Goal: Information Seeking & Learning: Learn about a topic

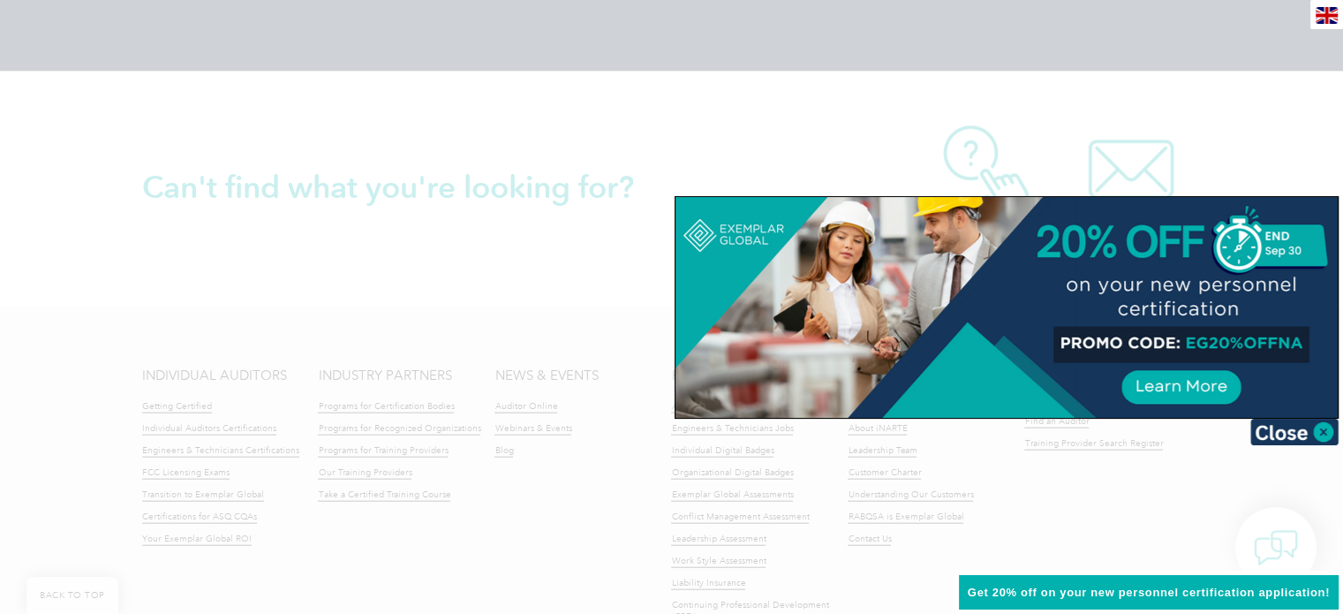
scroll to position [4063, 0]
click at [42, 285] on div at bounding box center [671, 307] width 1343 height 614
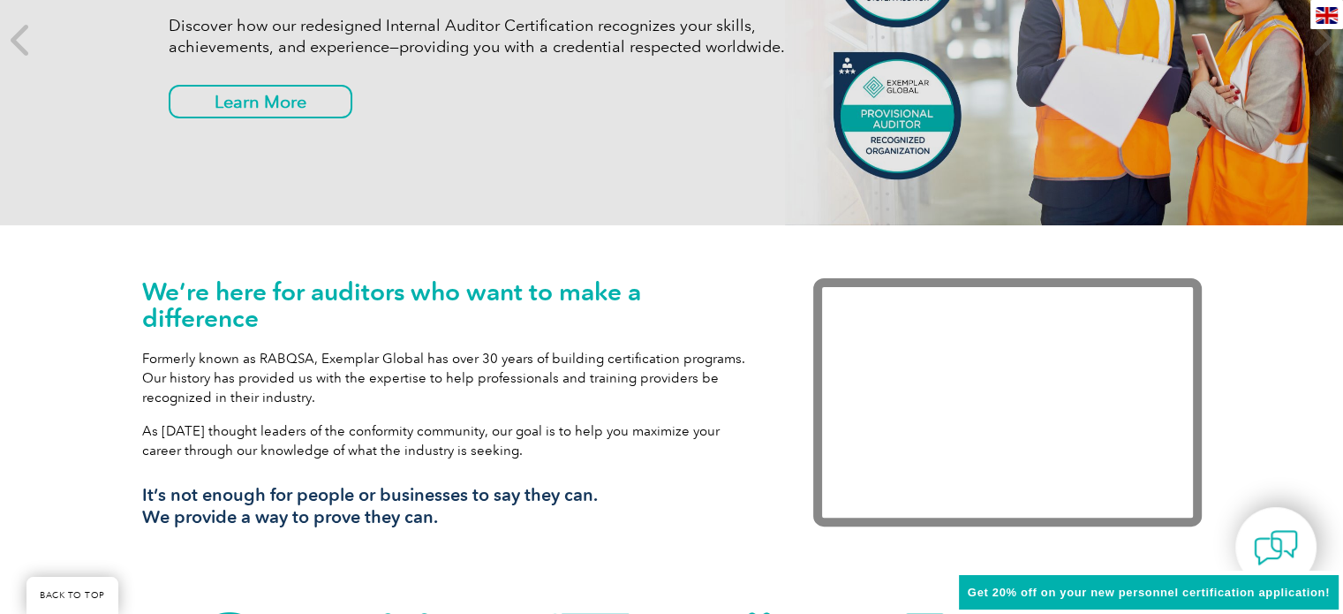
scroll to position [0, 0]
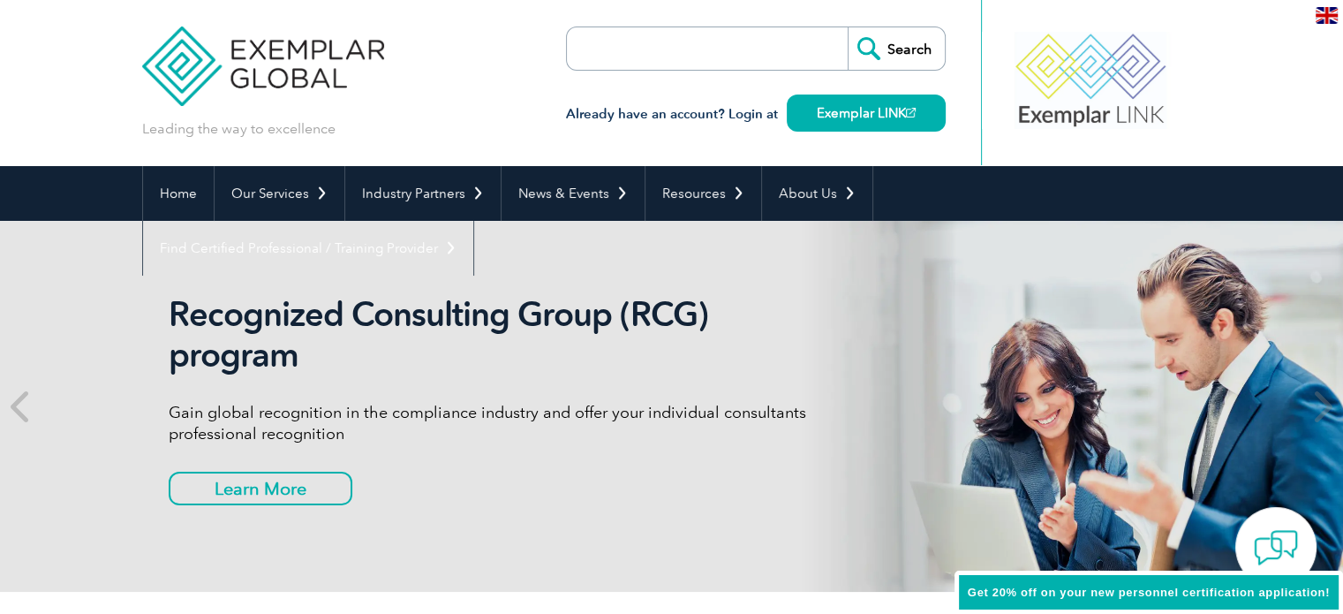
click at [41, 66] on header "Leading the way to excellence Search" at bounding box center [671, 83] width 1343 height 166
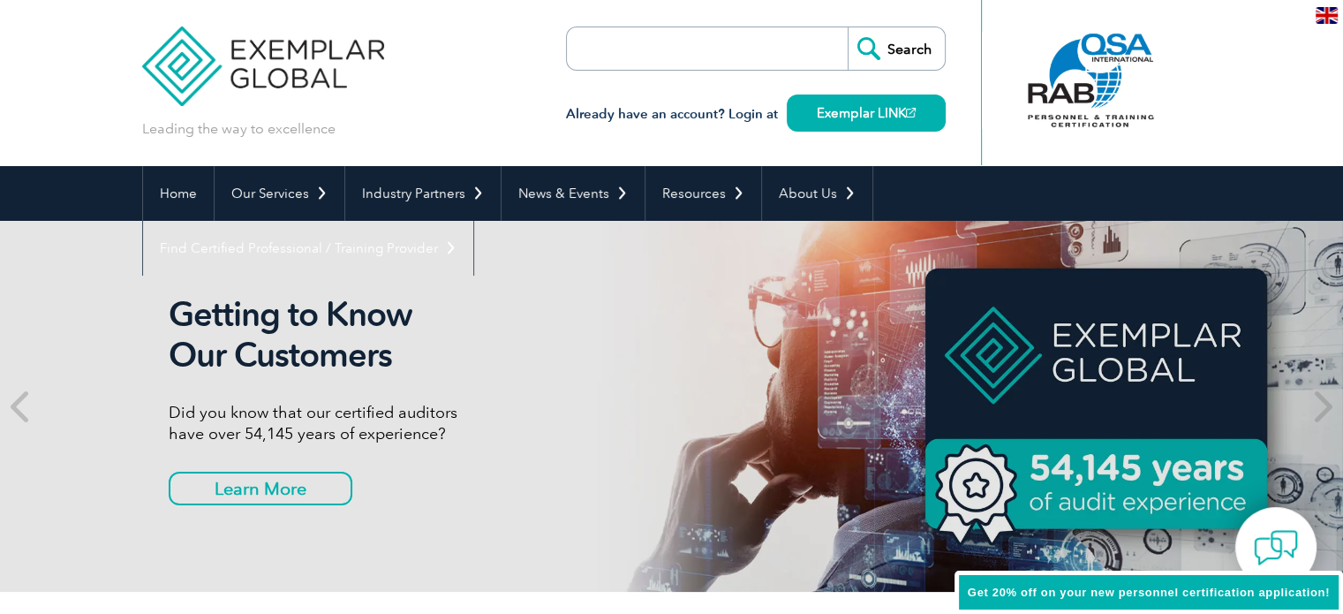
click at [49, 66] on header "Leading the way to excellence Search" at bounding box center [671, 83] width 1343 height 166
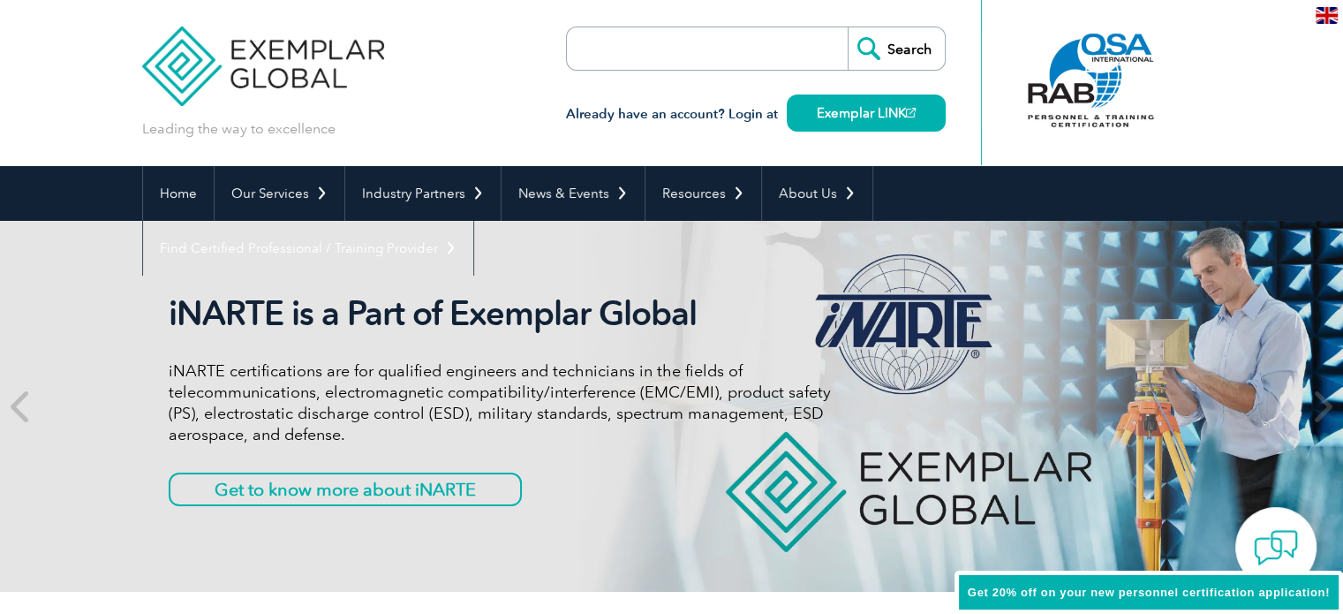
click at [57, 82] on header "Leading the way to excellence Search" at bounding box center [671, 83] width 1343 height 166
click at [0, 15] on header "Leading the way to excellence Search" at bounding box center [671, 83] width 1343 height 166
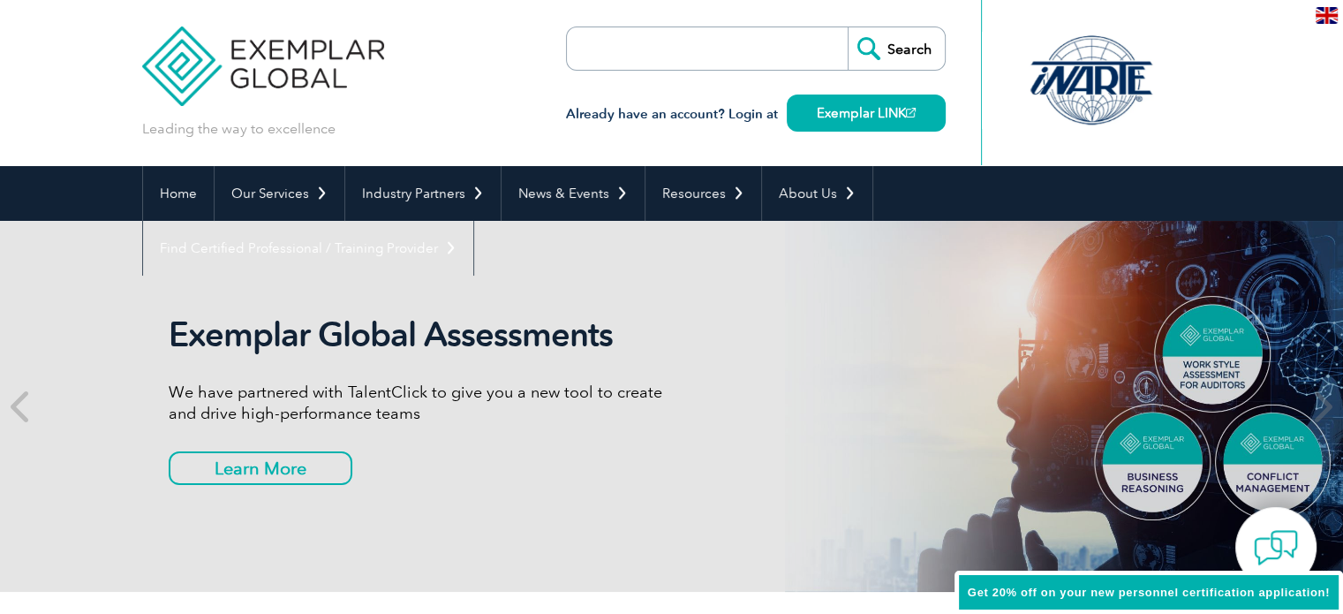
click at [678, 51] on input "search" at bounding box center [668, 48] width 185 height 42
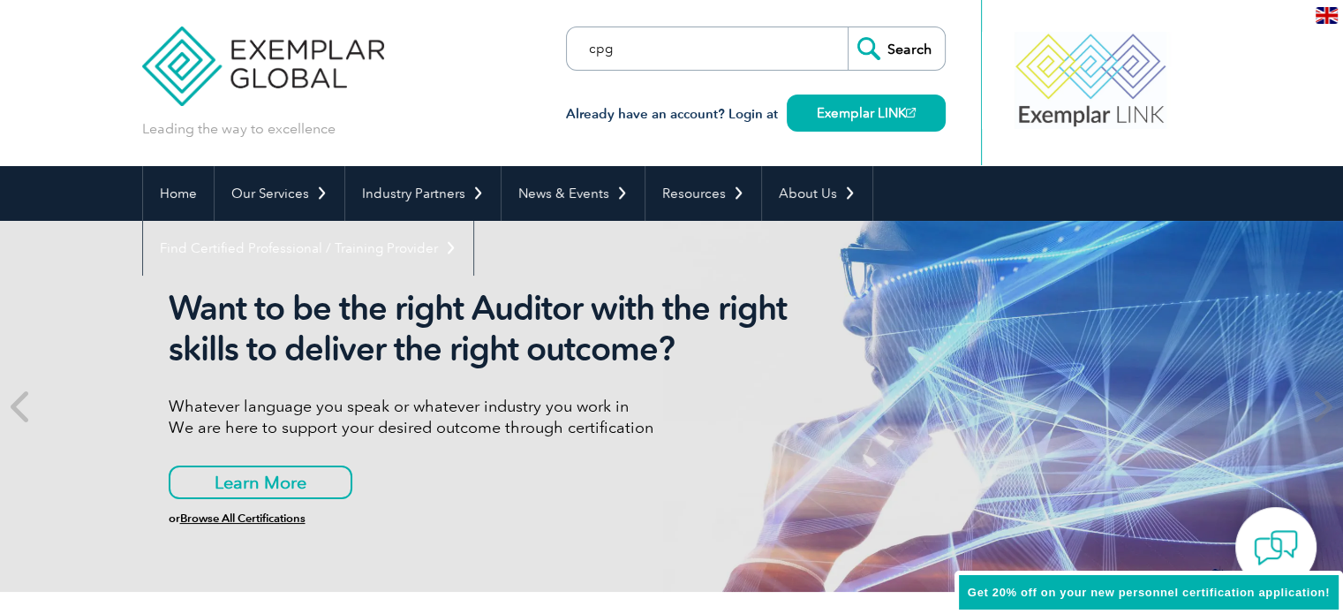
type input "cpg"
click at [848, 27] on input "Search" at bounding box center [896, 48] width 97 height 42
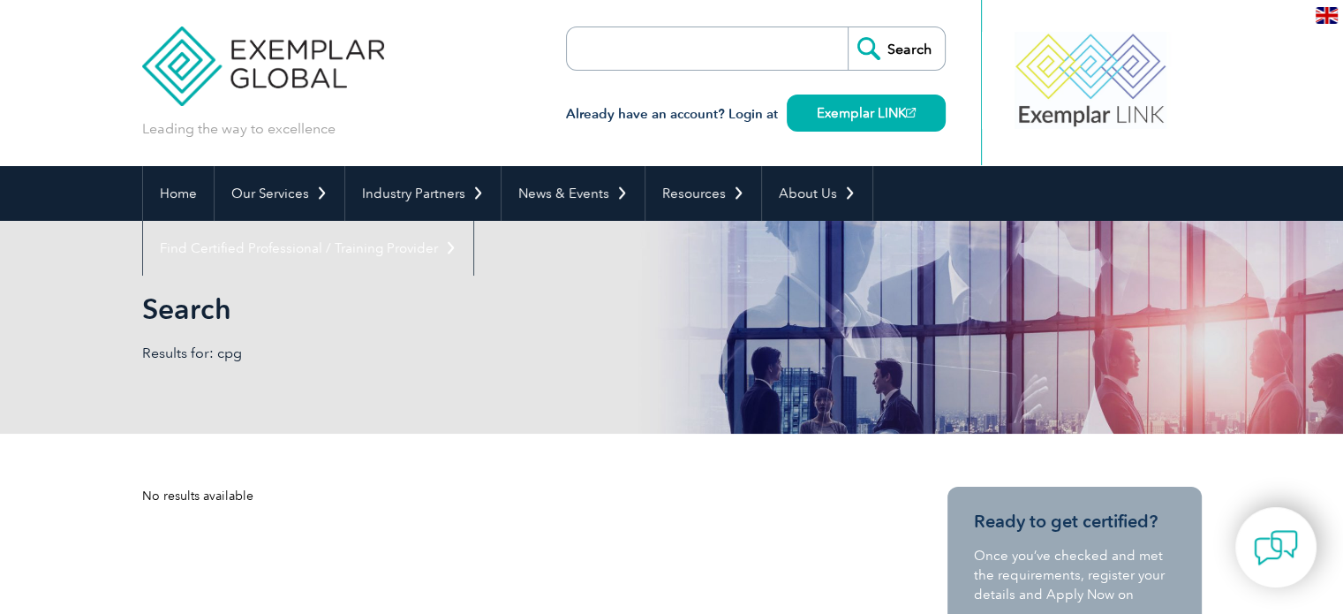
click at [692, 49] on input "search" at bounding box center [668, 48] width 185 height 42
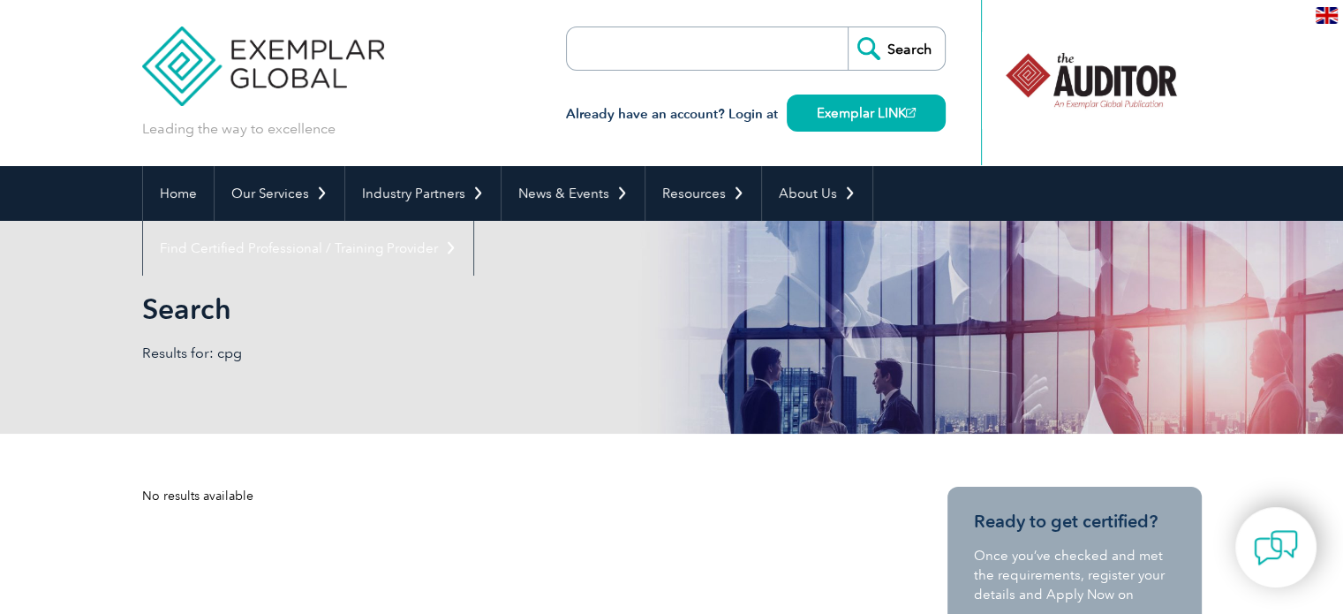
click at [636, 43] on input "search" at bounding box center [668, 48] width 185 height 42
type input "cpg"
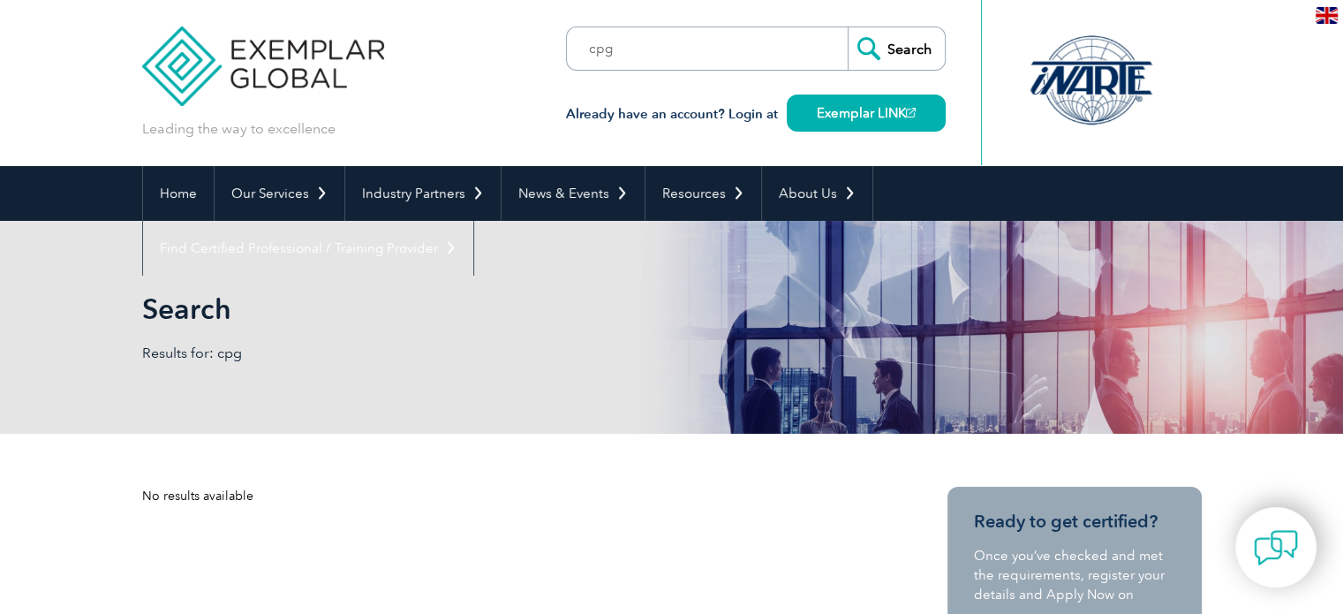
click at [901, 43] on input "Search" at bounding box center [896, 48] width 97 height 42
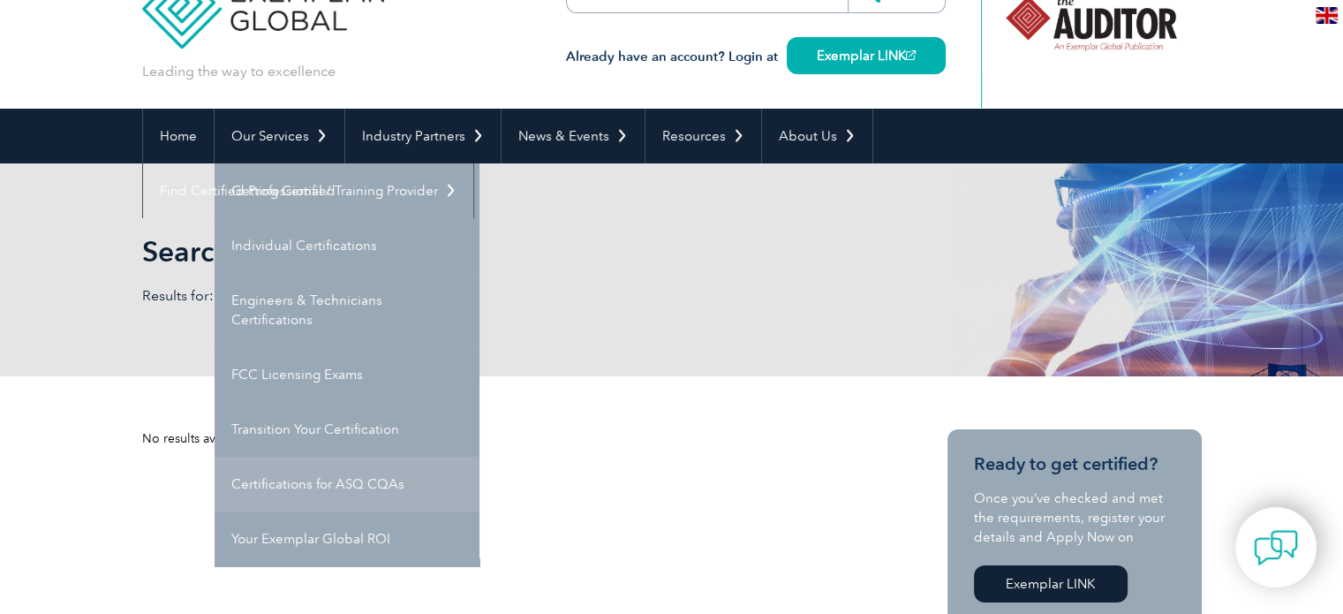
scroll to position [88, 0]
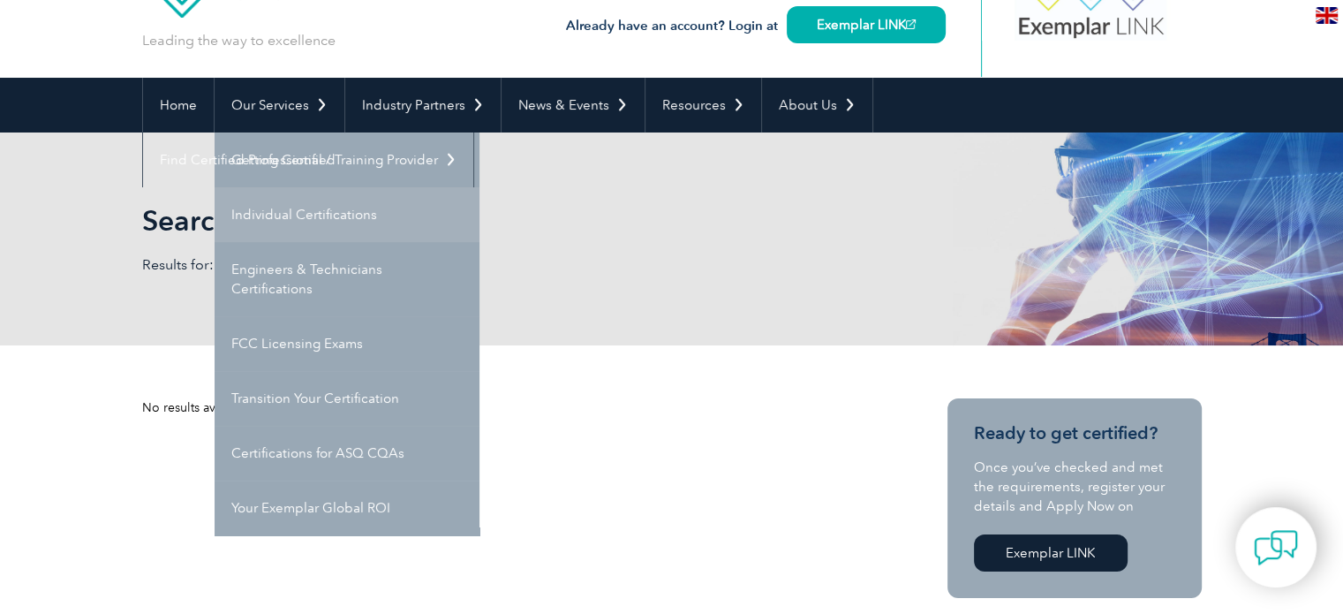
click at [279, 205] on link "Individual Certifications" at bounding box center [347, 214] width 265 height 55
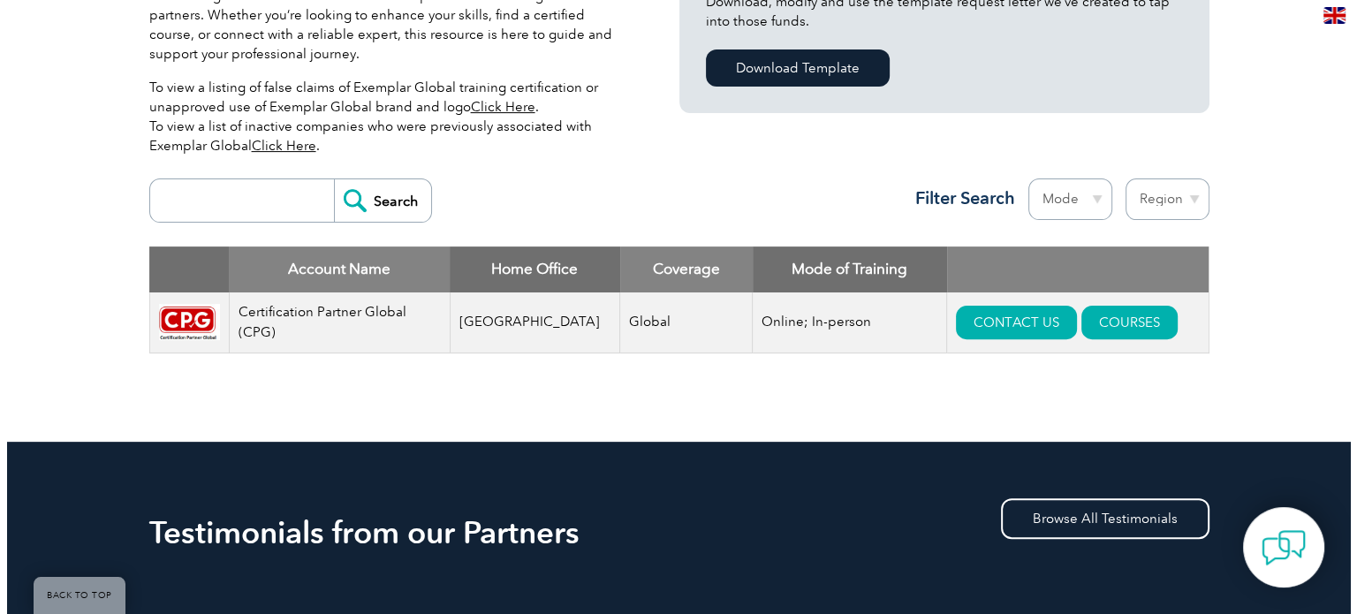
scroll to position [442, 0]
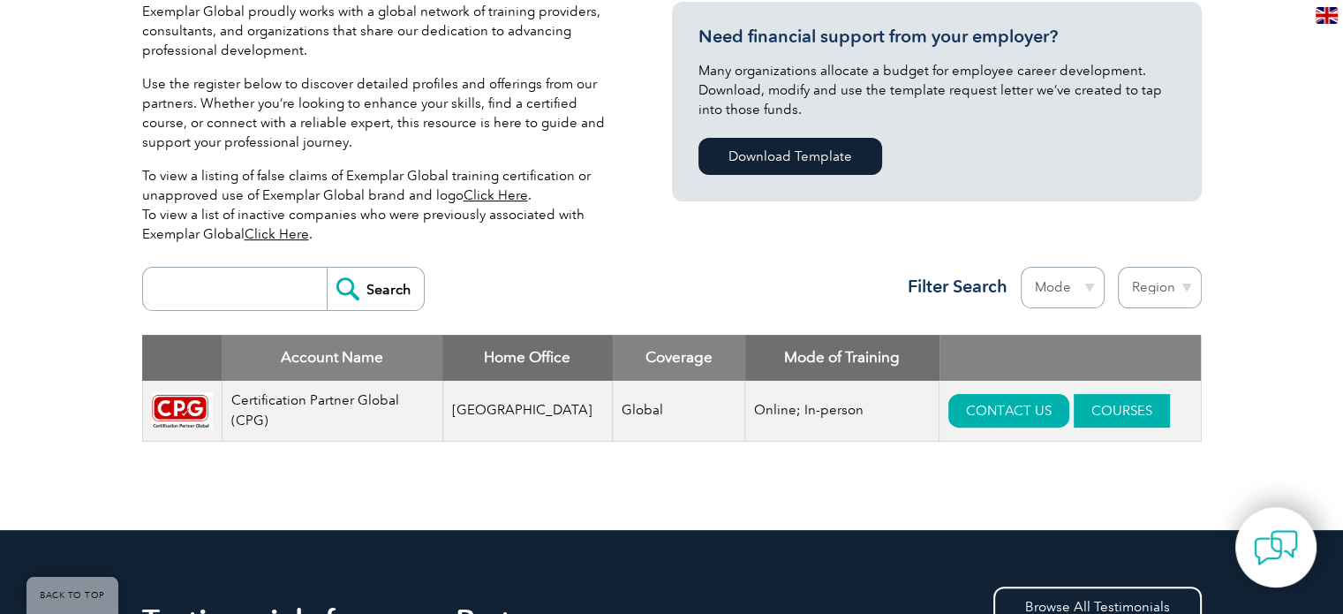
click at [1115, 405] on link "COURSES" at bounding box center [1122, 411] width 96 height 34
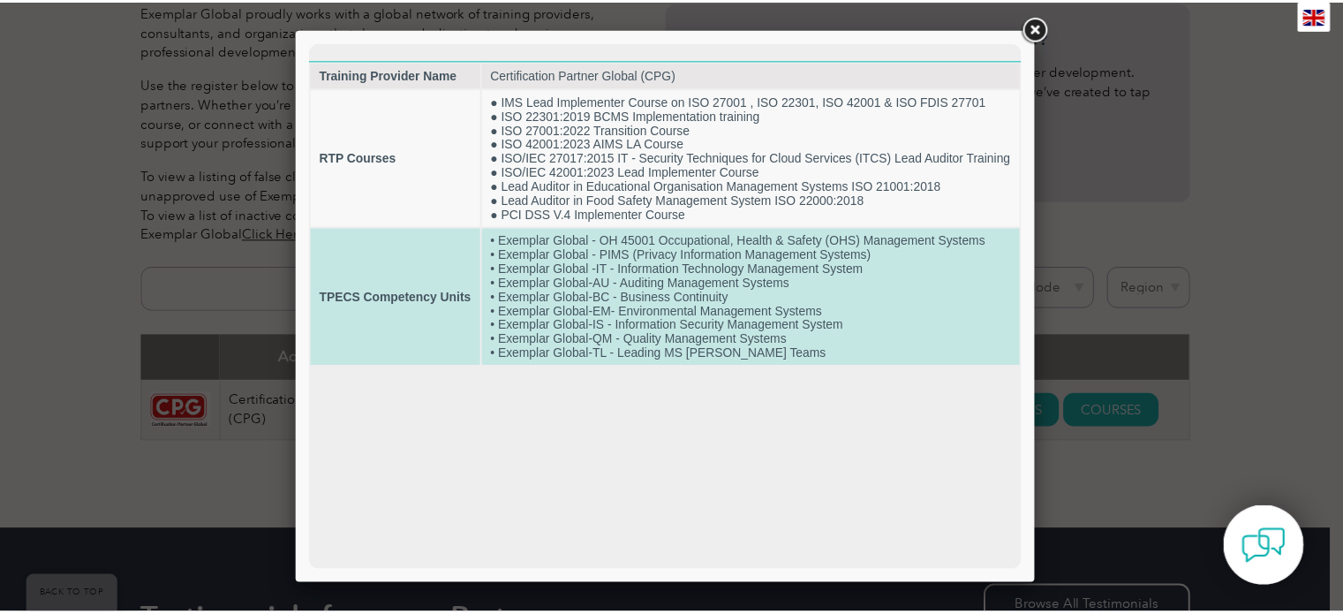
scroll to position [0, 0]
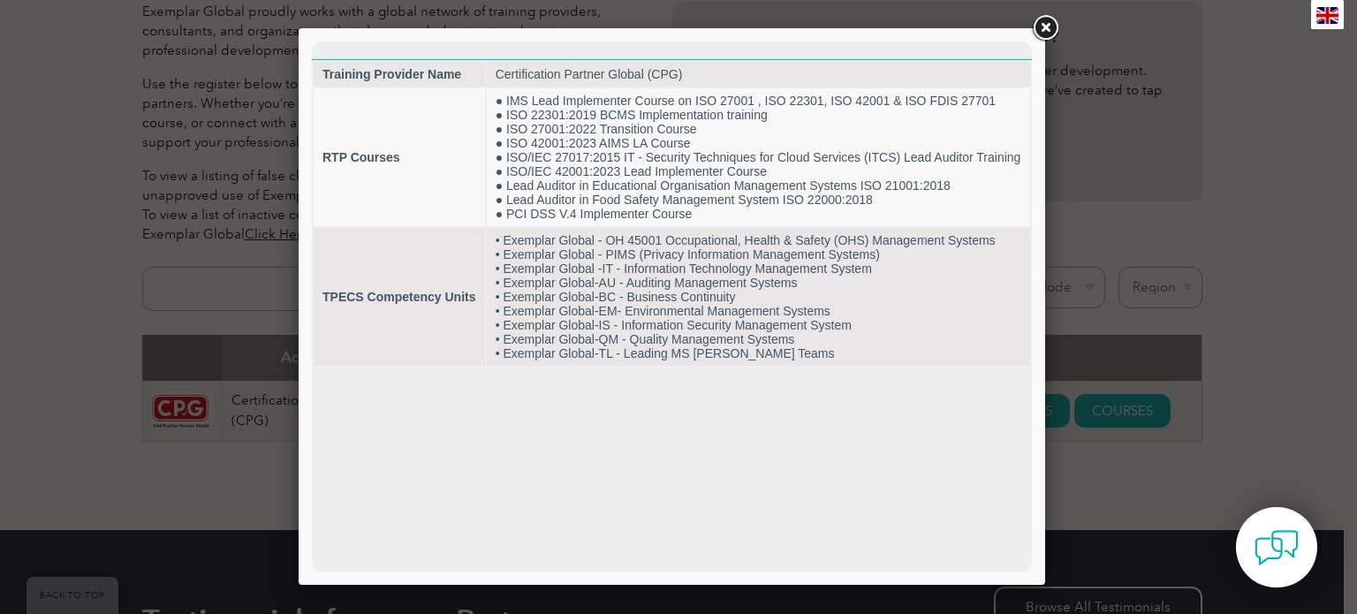
click at [1042, 26] on link at bounding box center [1045, 28] width 32 height 32
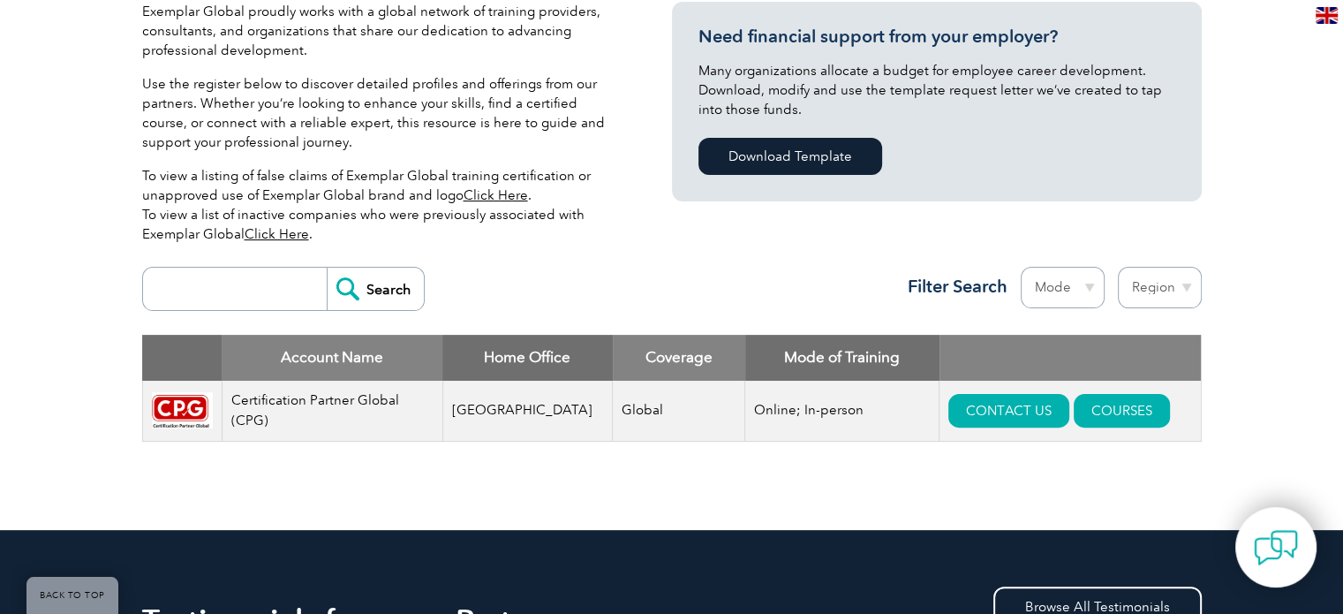
click at [14, 207] on div "Exemplar Global proudly works with a global network of training providers, cons…" at bounding box center [671, 239] width 1343 height 581
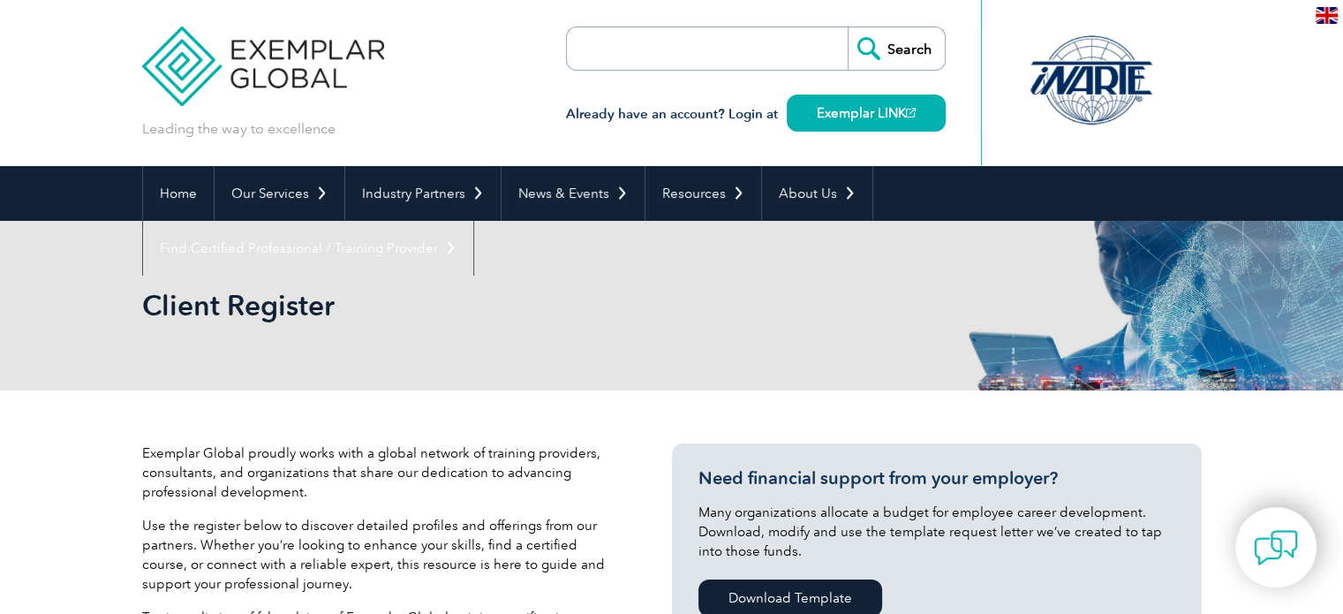
click at [678, 58] on input "search" at bounding box center [668, 48] width 185 height 42
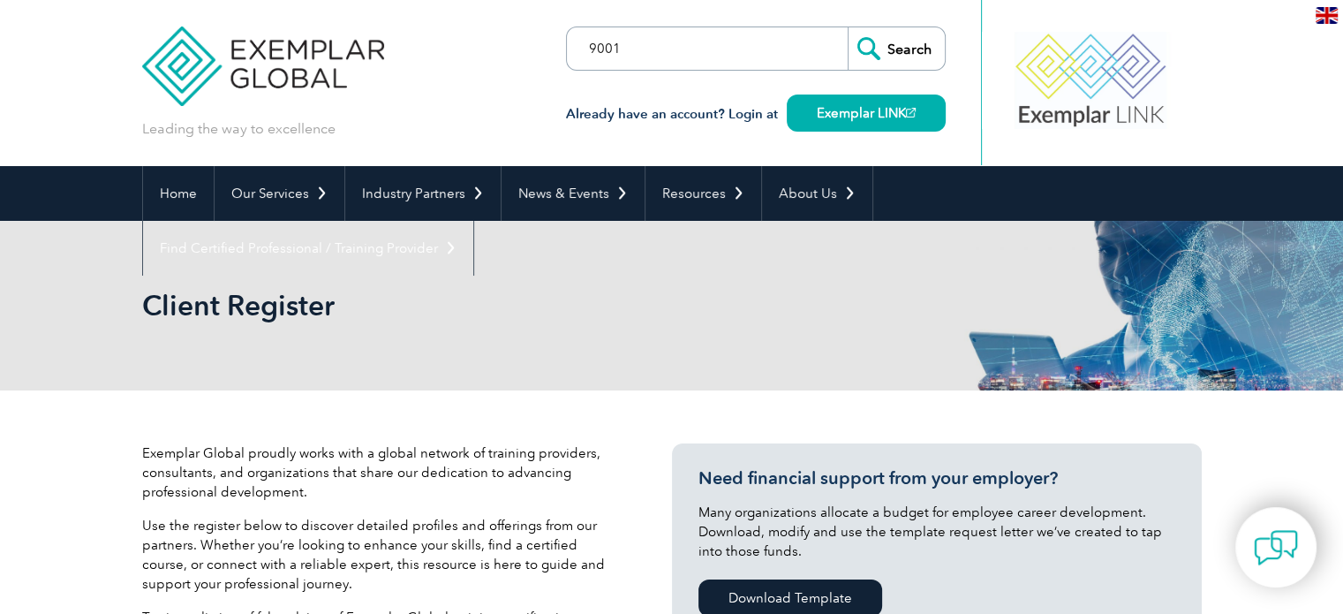
type input "9001"
click at [848, 27] on input "Search" at bounding box center [896, 48] width 97 height 42
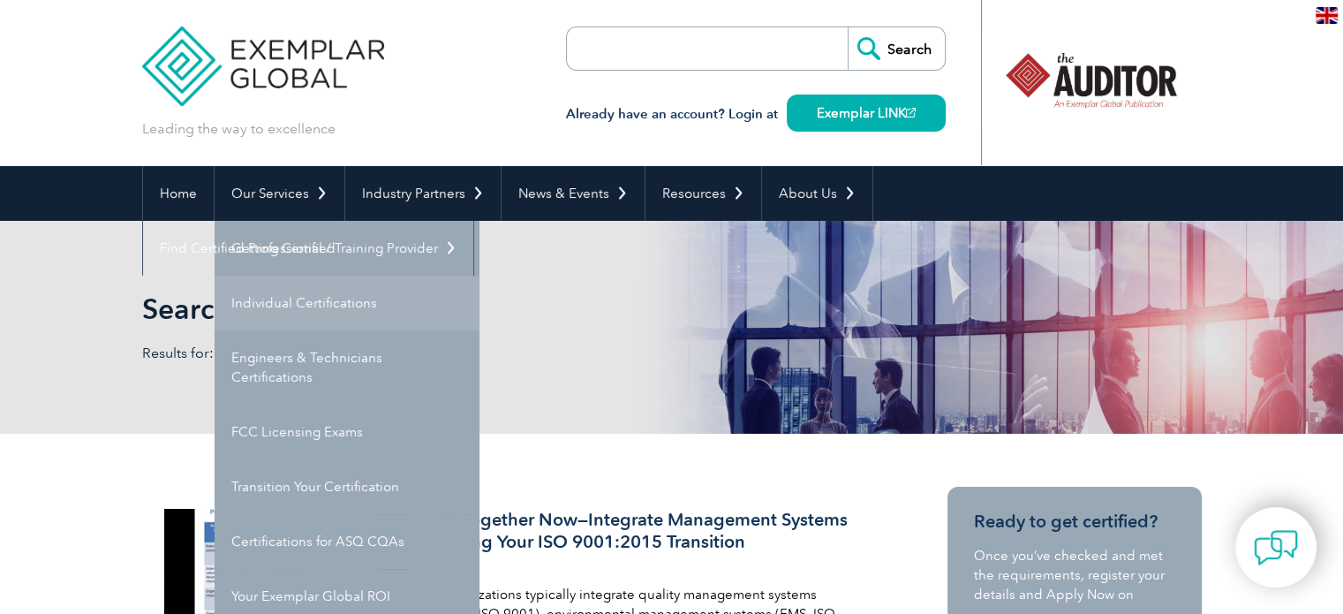
click at [341, 299] on link "Individual Certifications" at bounding box center [347, 303] width 265 height 55
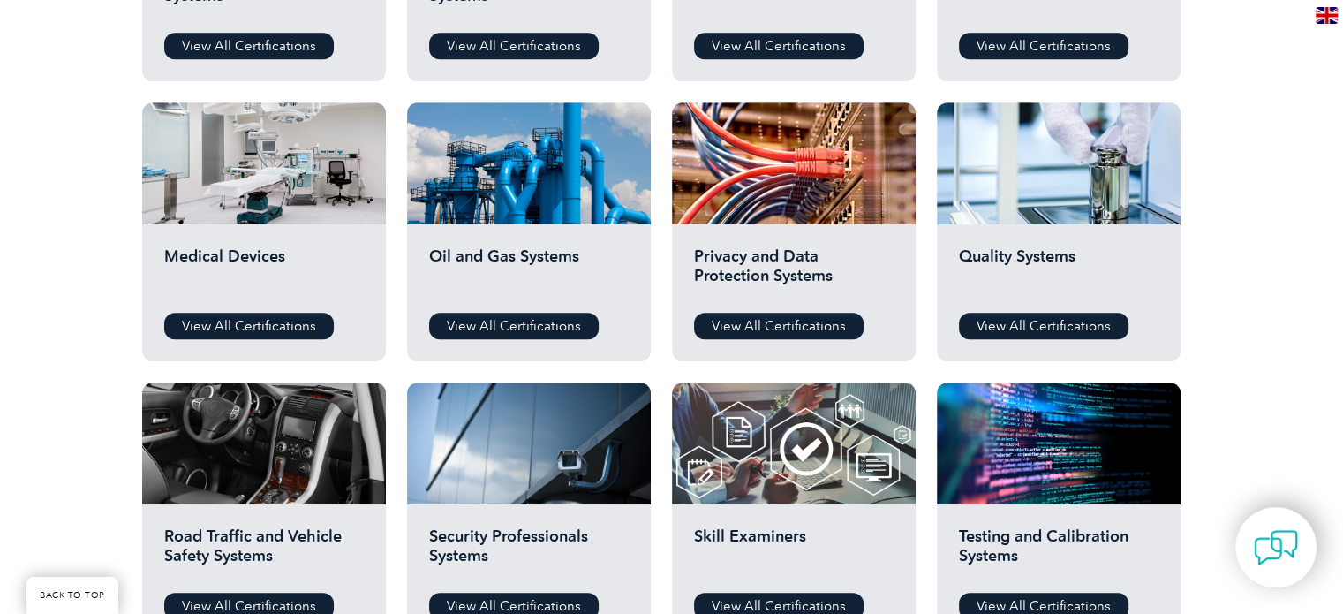
scroll to position [1148, 0]
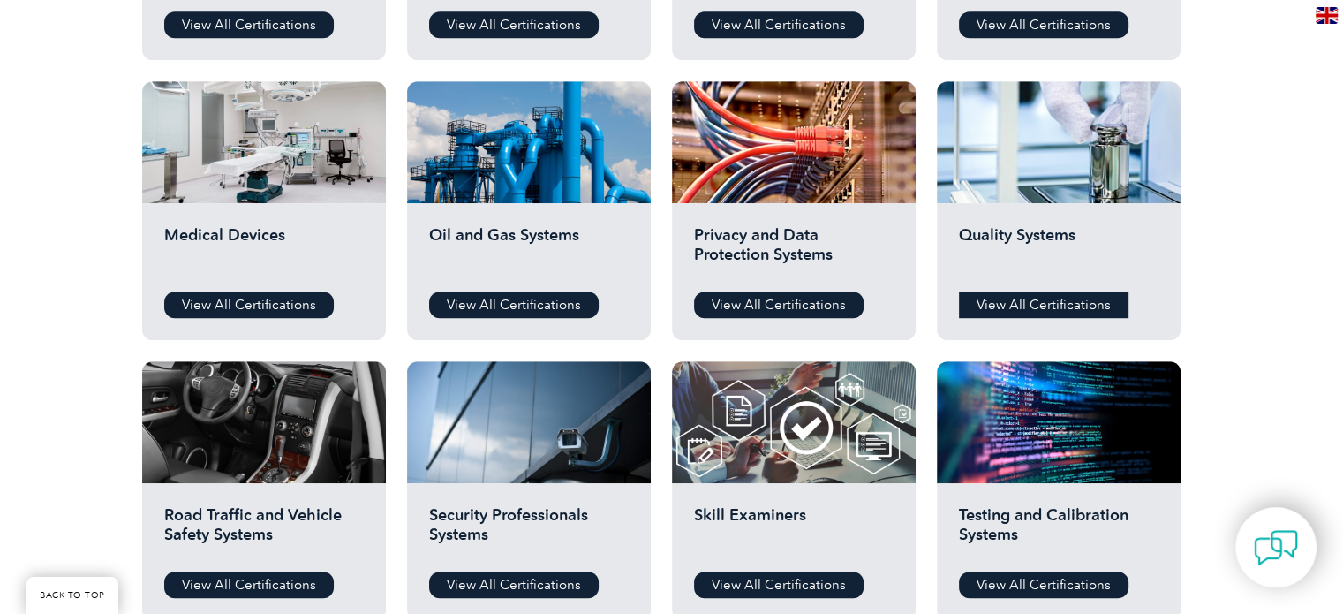
click at [1003, 306] on link "View All Certifications" at bounding box center [1044, 304] width 170 height 26
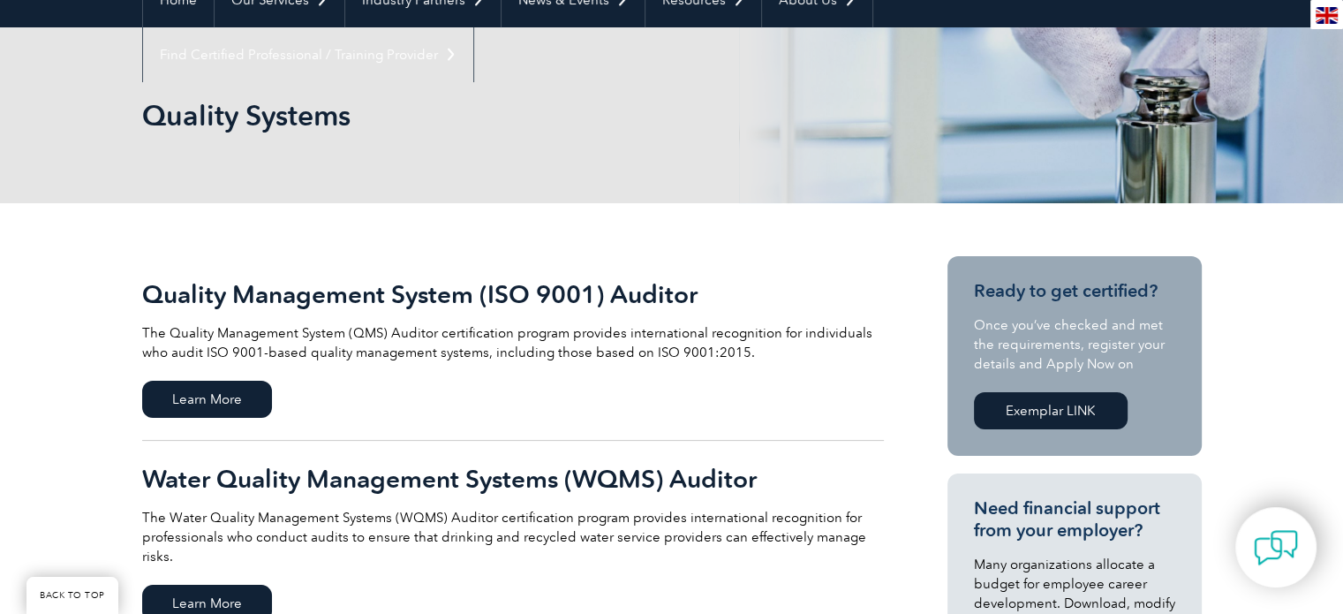
scroll to position [177, 0]
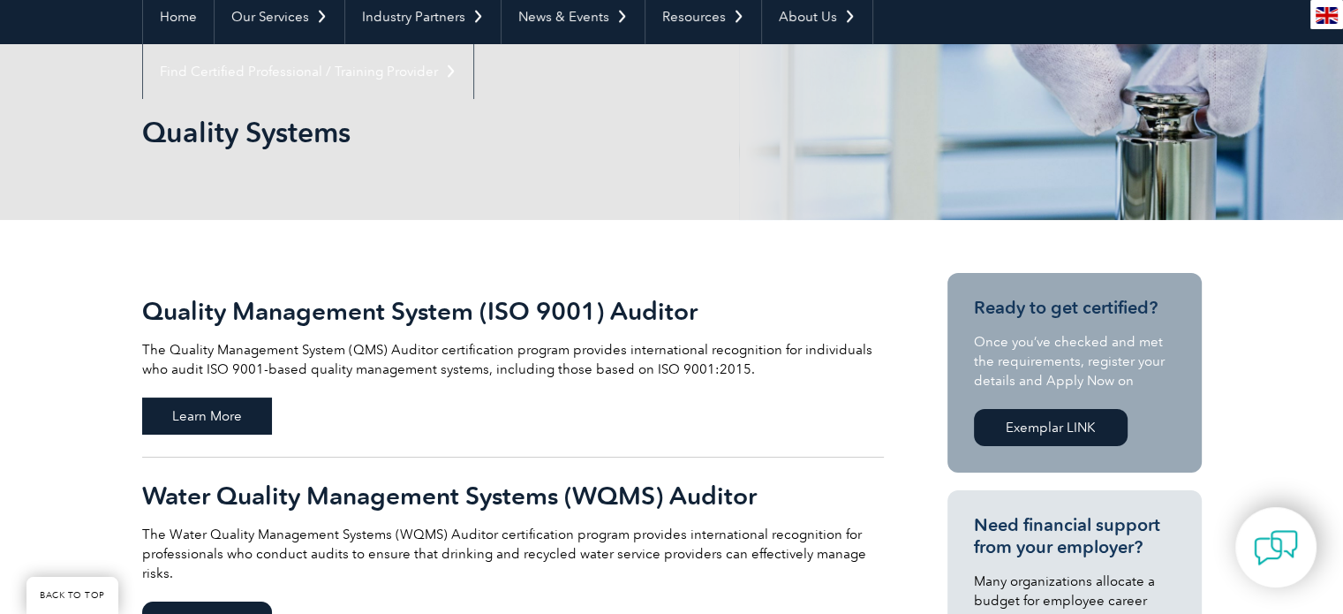
click at [220, 410] on span "Learn More" at bounding box center [207, 415] width 130 height 37
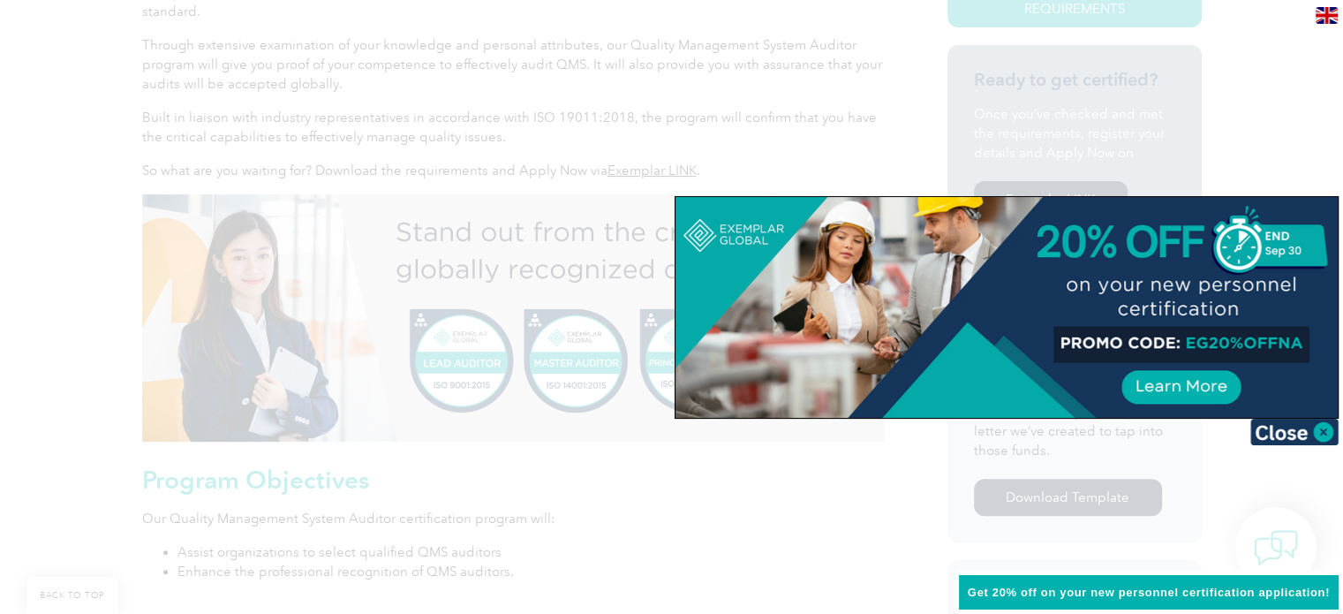
scroll to position [442, 0]
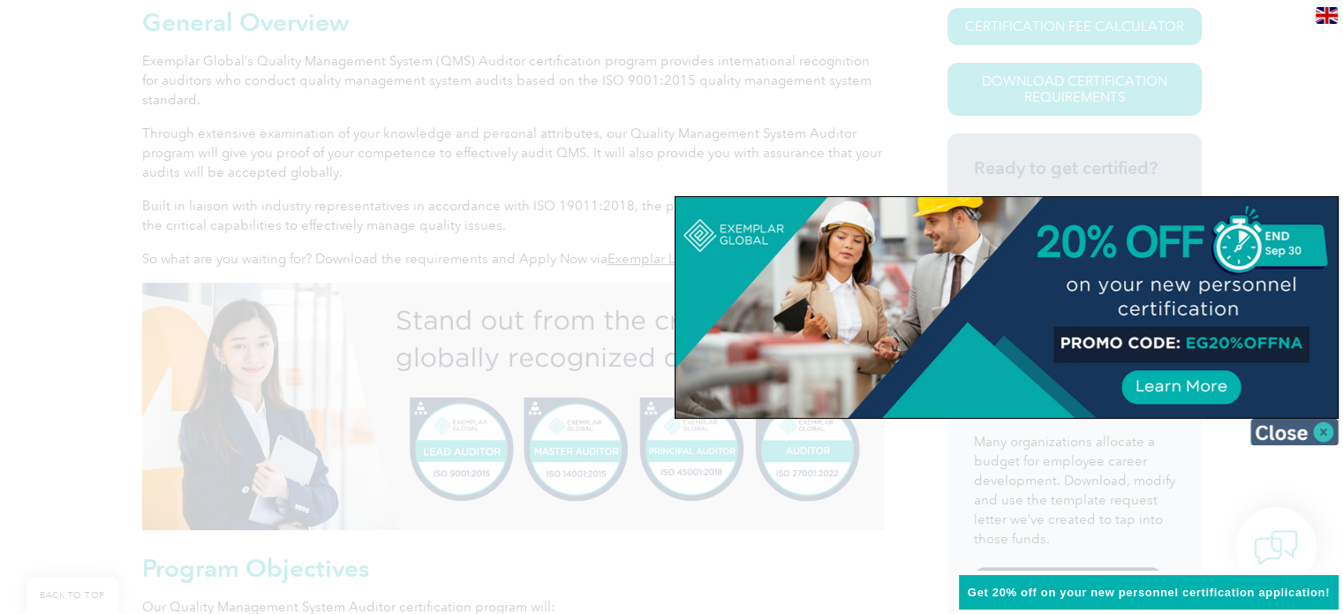
click at [1318, 433] on img at bounding box center [1295, 432] width 88 height 26
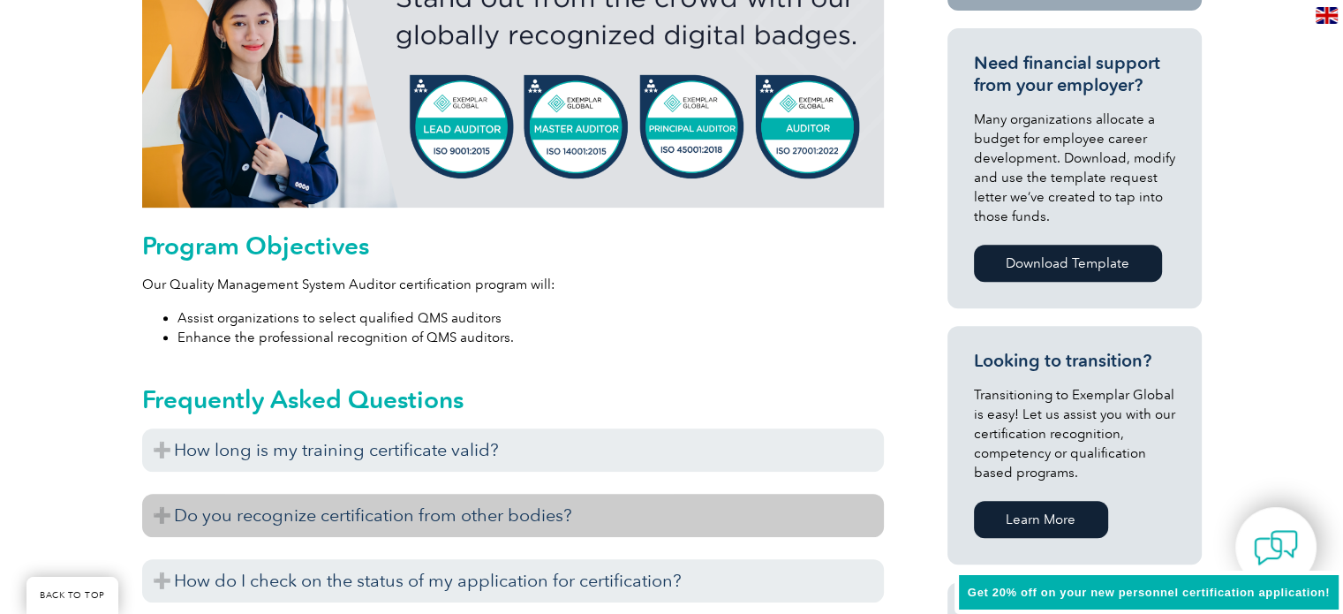
scroll to position [795, 0]
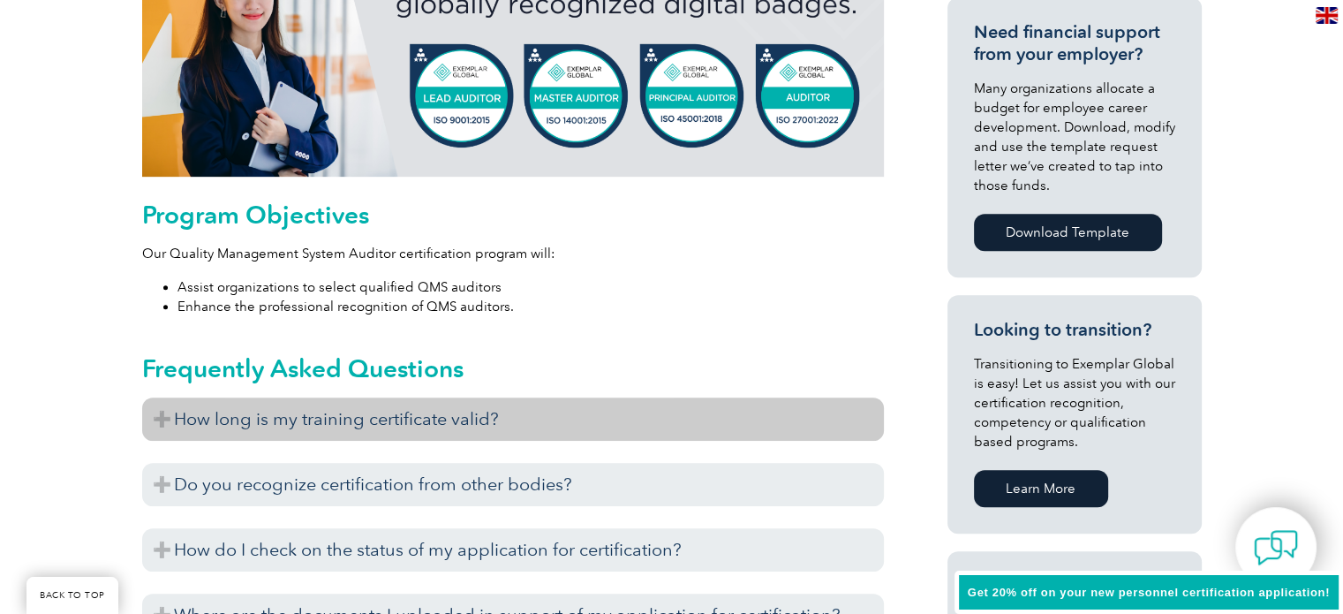
click at [463, 413] on h3 "How long is my training certificate valid?" at bounding box center [513, 418] width 742 height 43
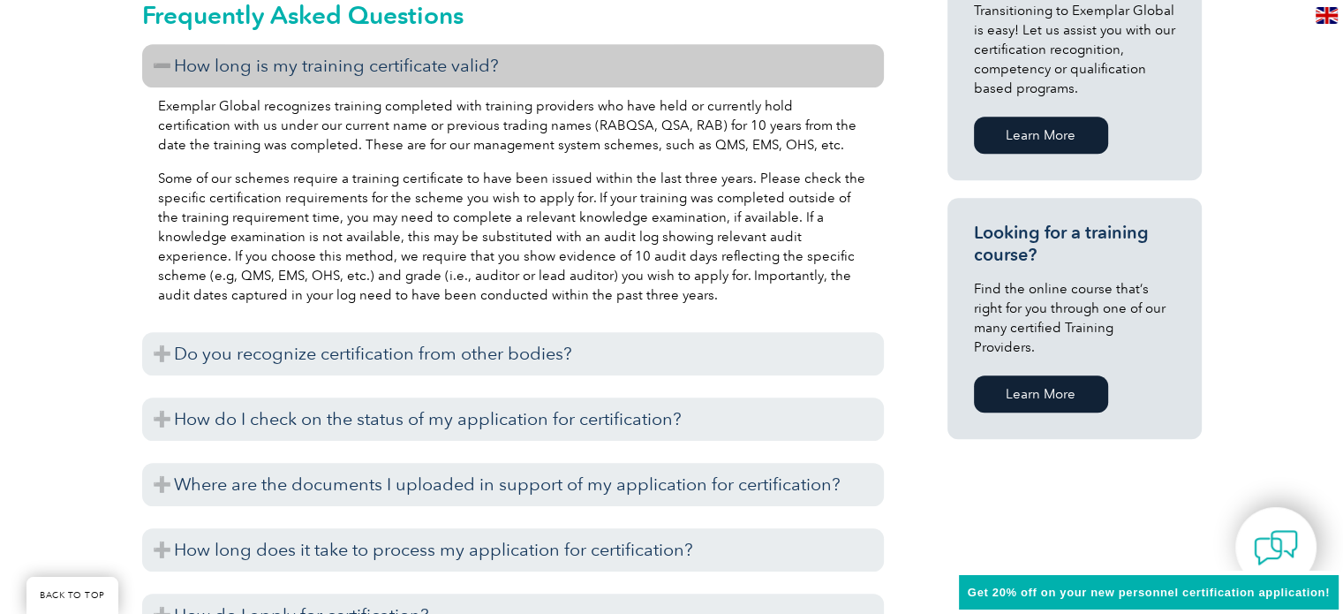
scroll to position [1237, 0]
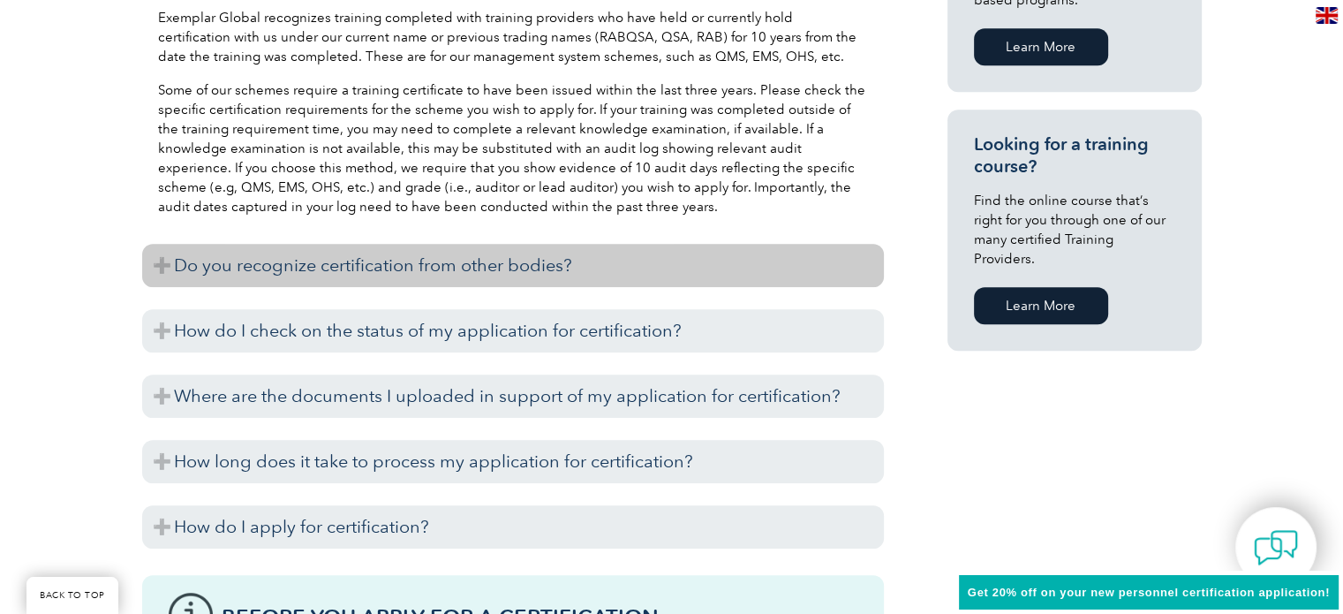
click at [535, 261] on h3 "Do you recognize certification from other bodies?" at bounding box center [513, 265] width 742 height 43
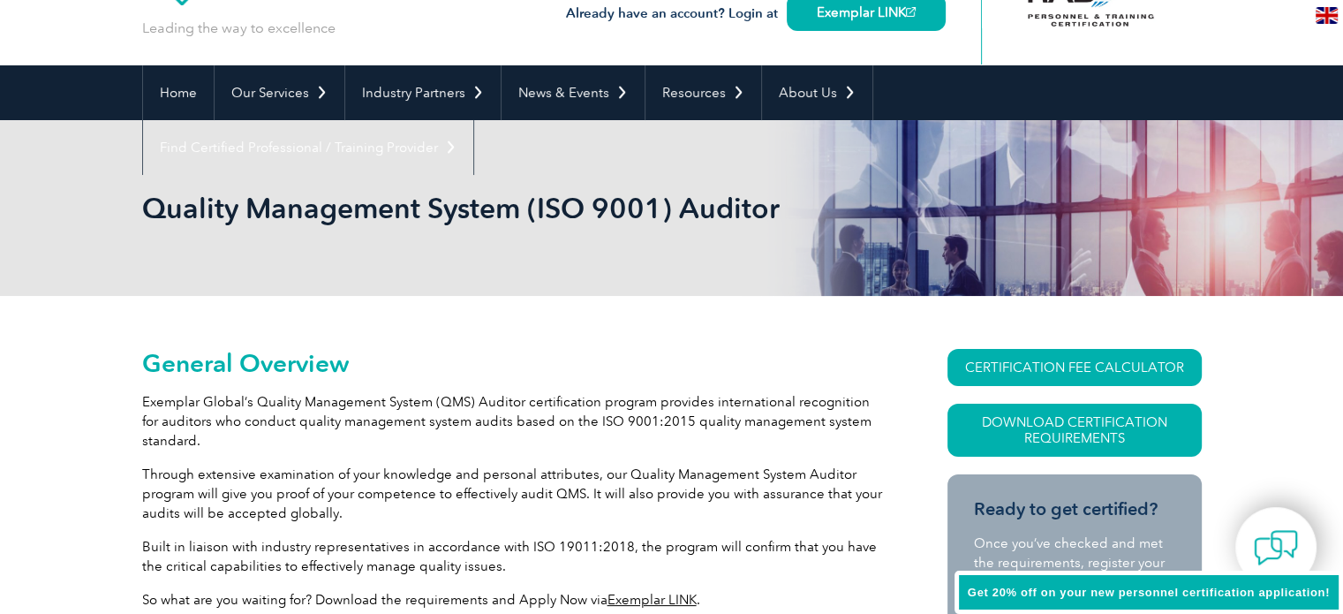
scroll to position [0, 0]
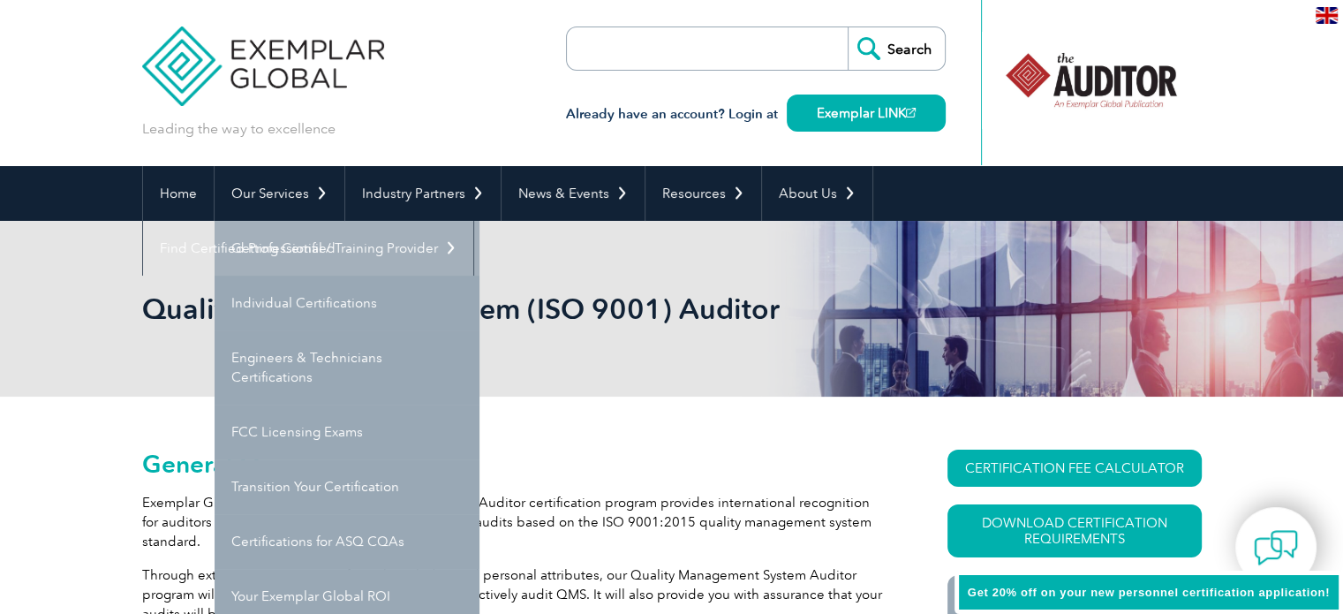
click at [289, 250] on link "Getting Certified" at bounding box center [347, 248] width 265 height 55
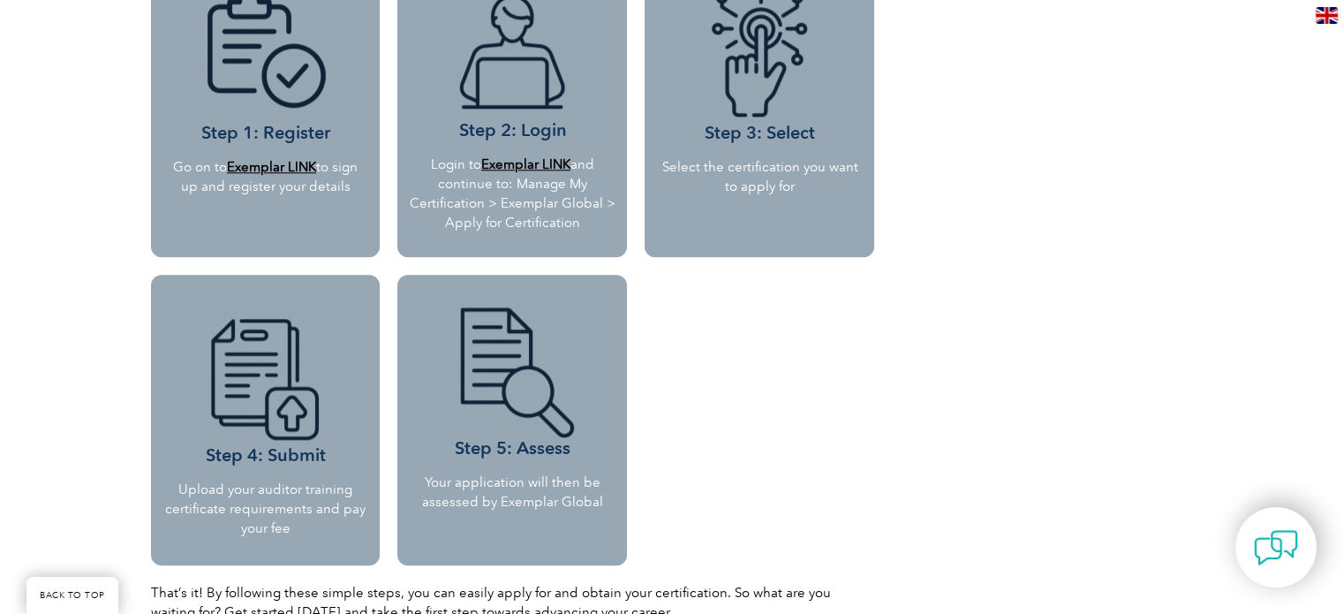
scroll to position [1766, 0]
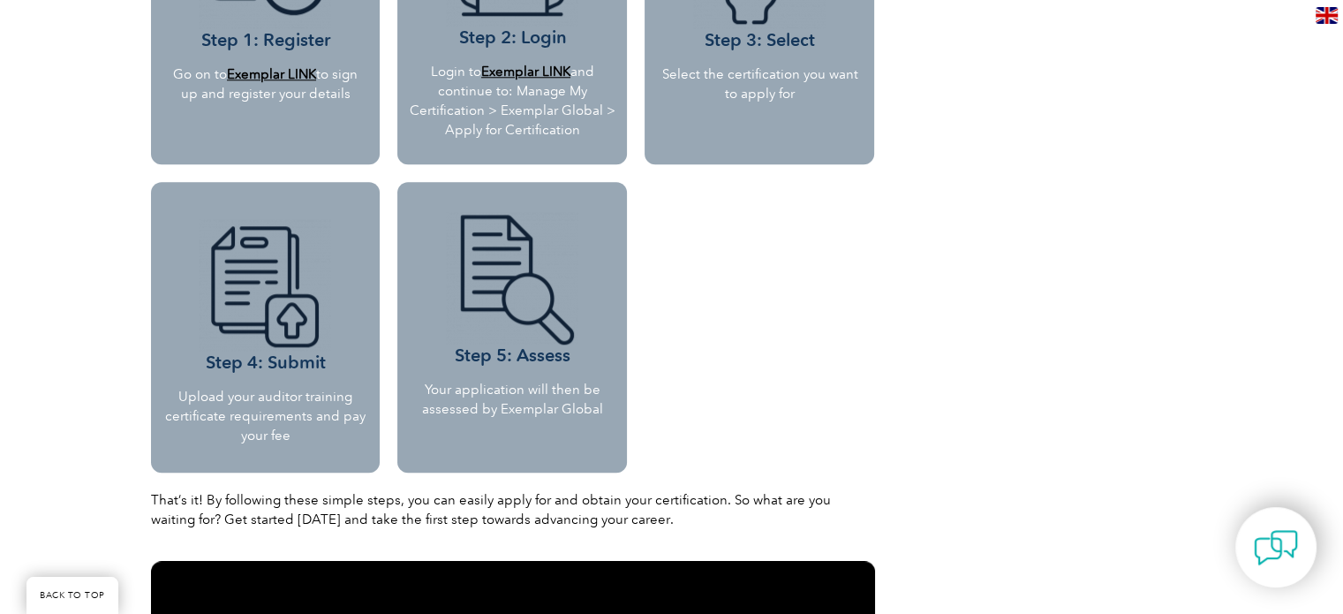
click at [810, 218] on div "Step 3: Select Select the certification you want to apply for" at bounding box center [759, 166] width 247 height 631
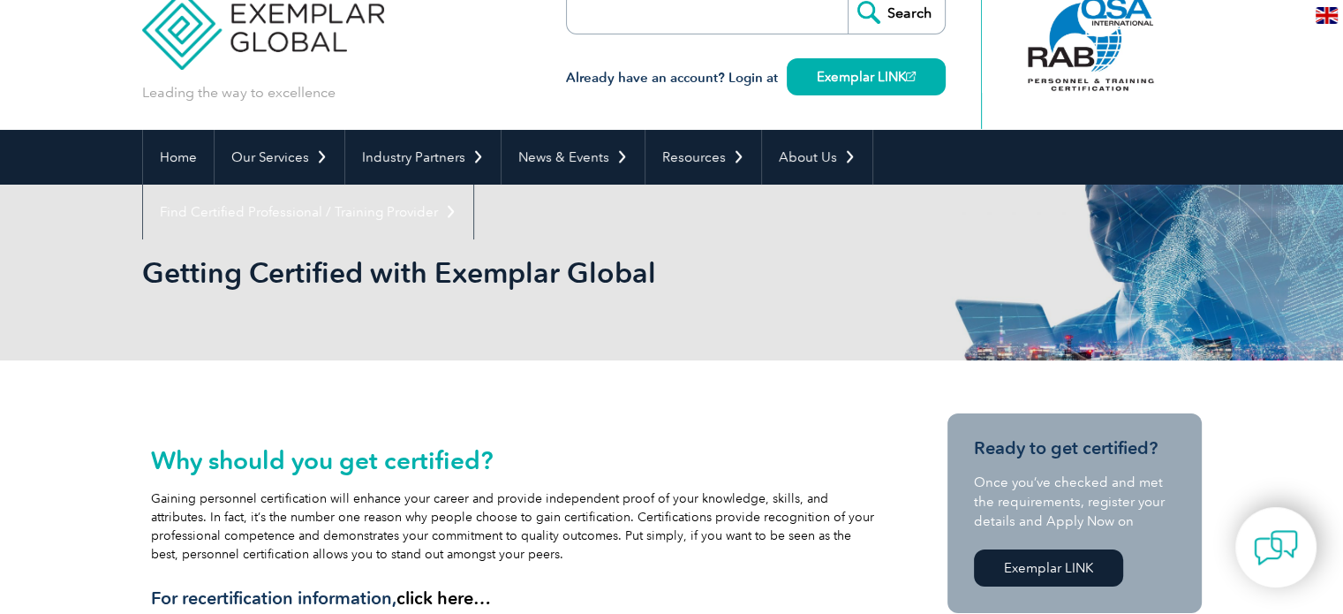
scroll to position [0, 0]
